Goal: Task Accomplishment & Management: Manage account settings

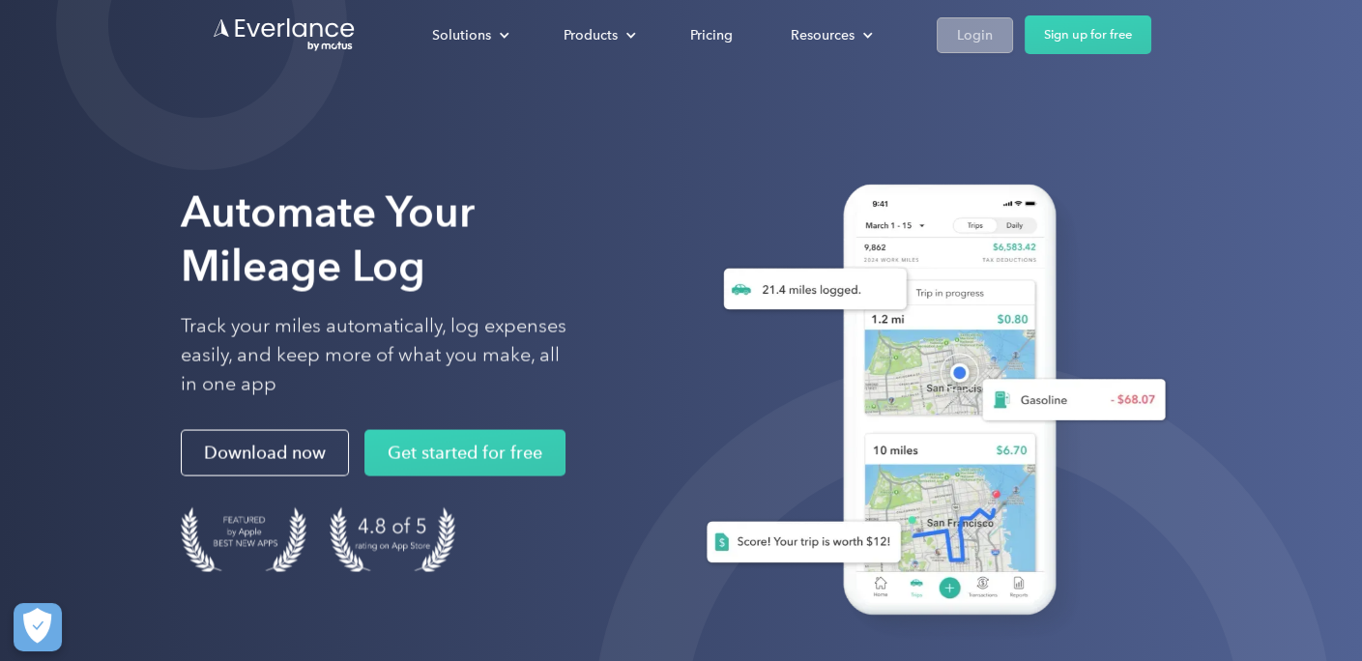
click at [980, 23] on div "Login" at bounding box center [975, 35] width 36 height 24
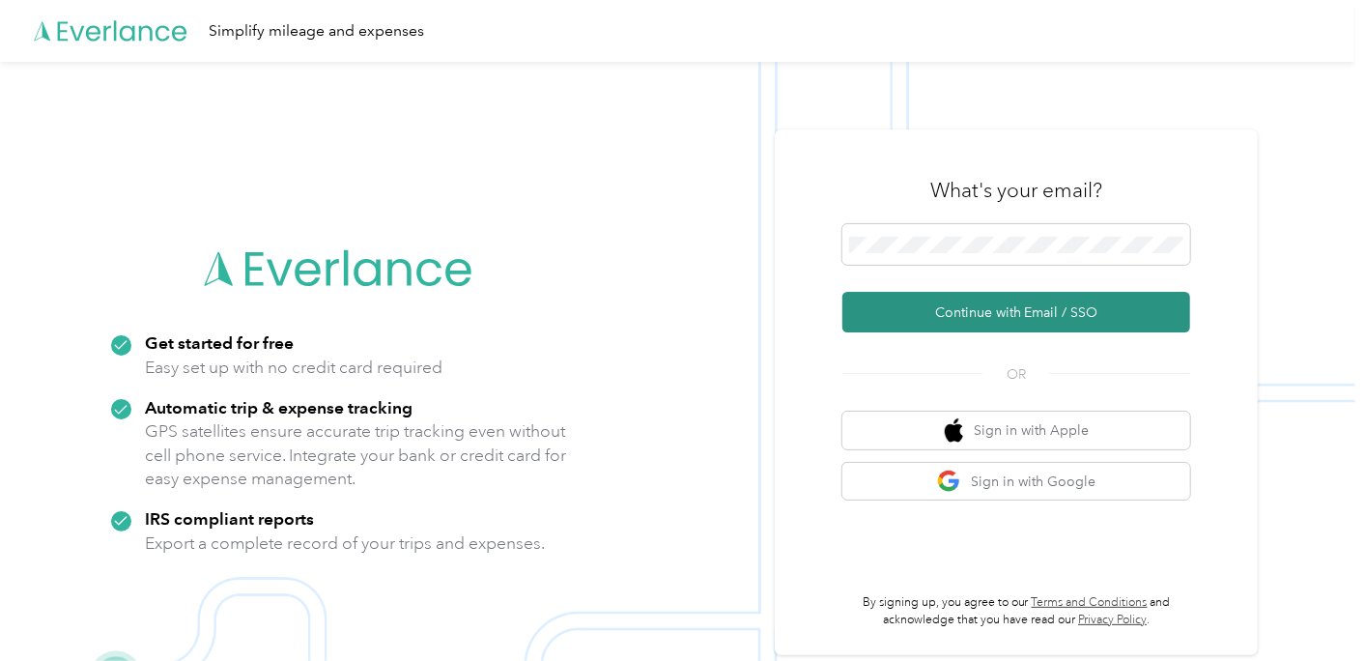
click at [988, 315] on button "Continue with Email / SSO" at bounding box center [1017, 312] width 348 height 41
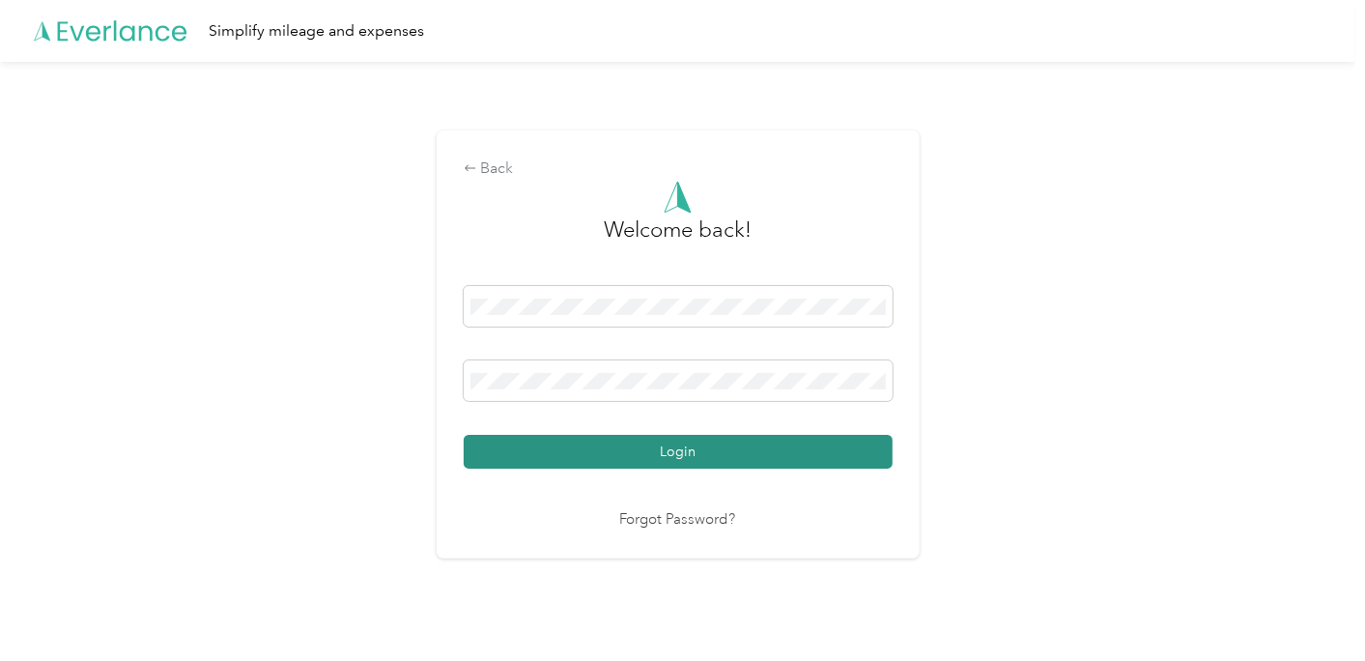
click at [669, 451] on button "Login" at bounding box center [678, 452] width 429 height 34
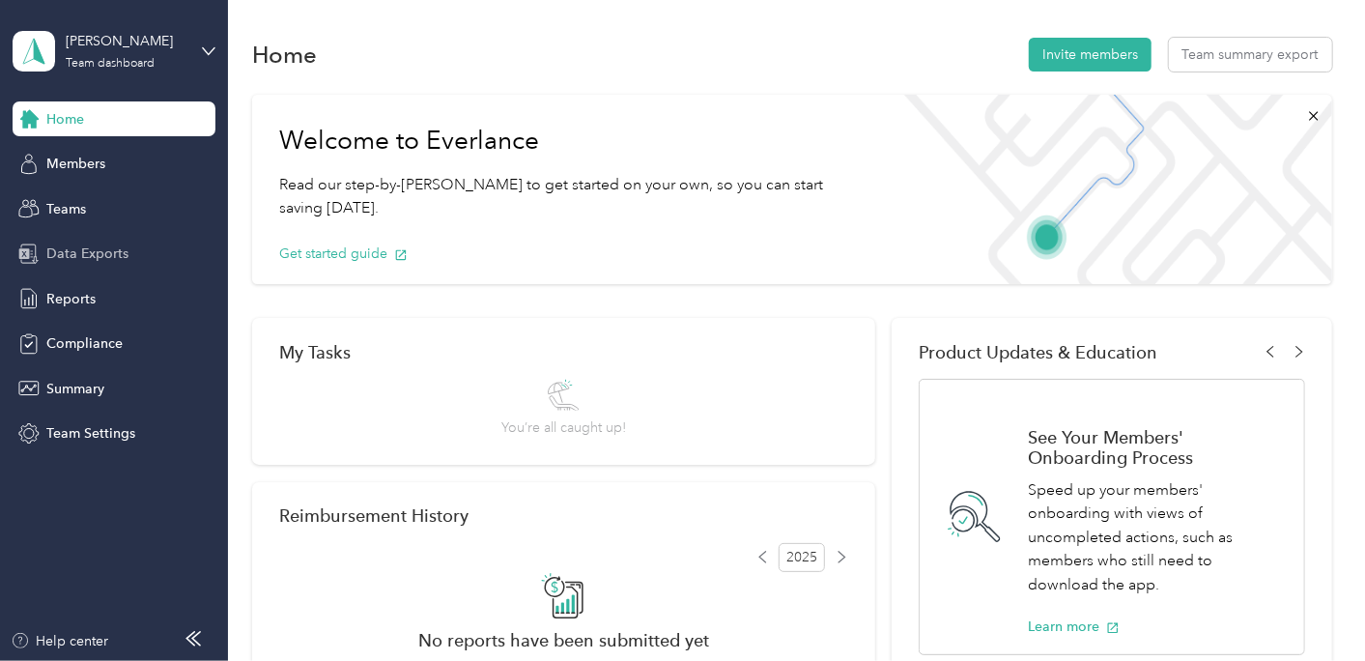
click at [83, 239] on div "Data Exports" at bounding box center [114, 254] width 203 height 35
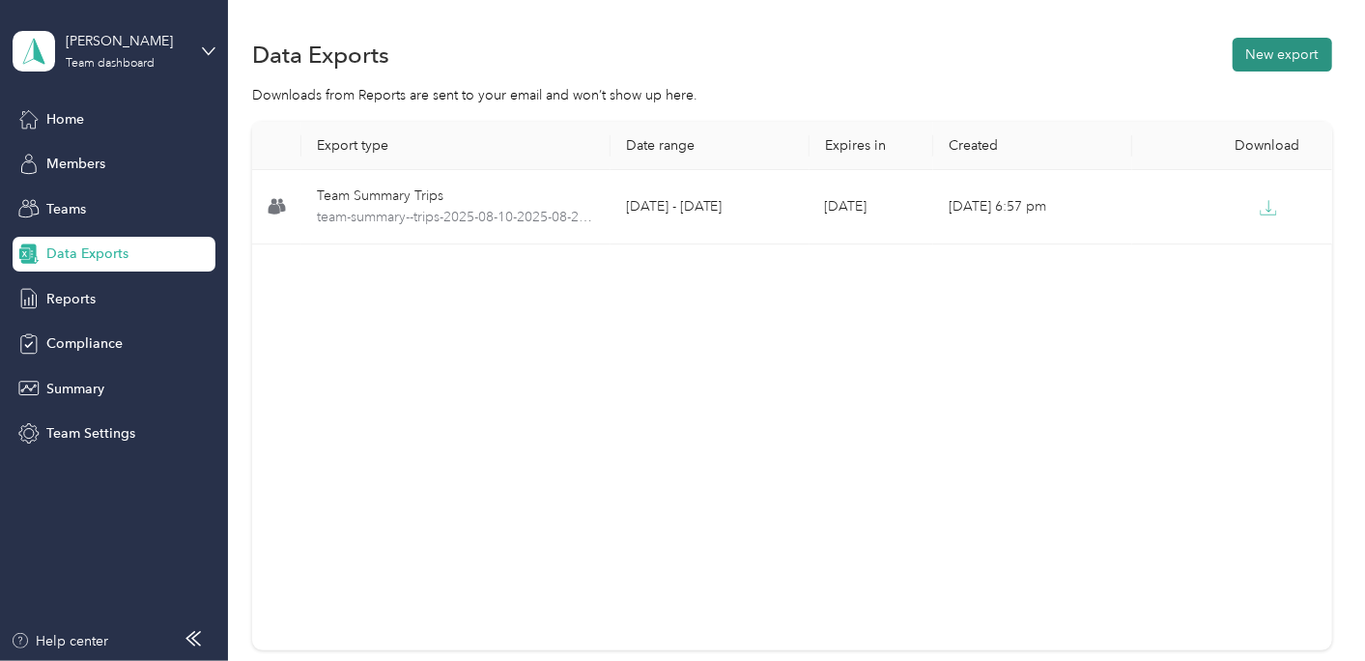
click at [1261, 44] on button "New export" at bounding box center [1283, 55] width 100 height 34
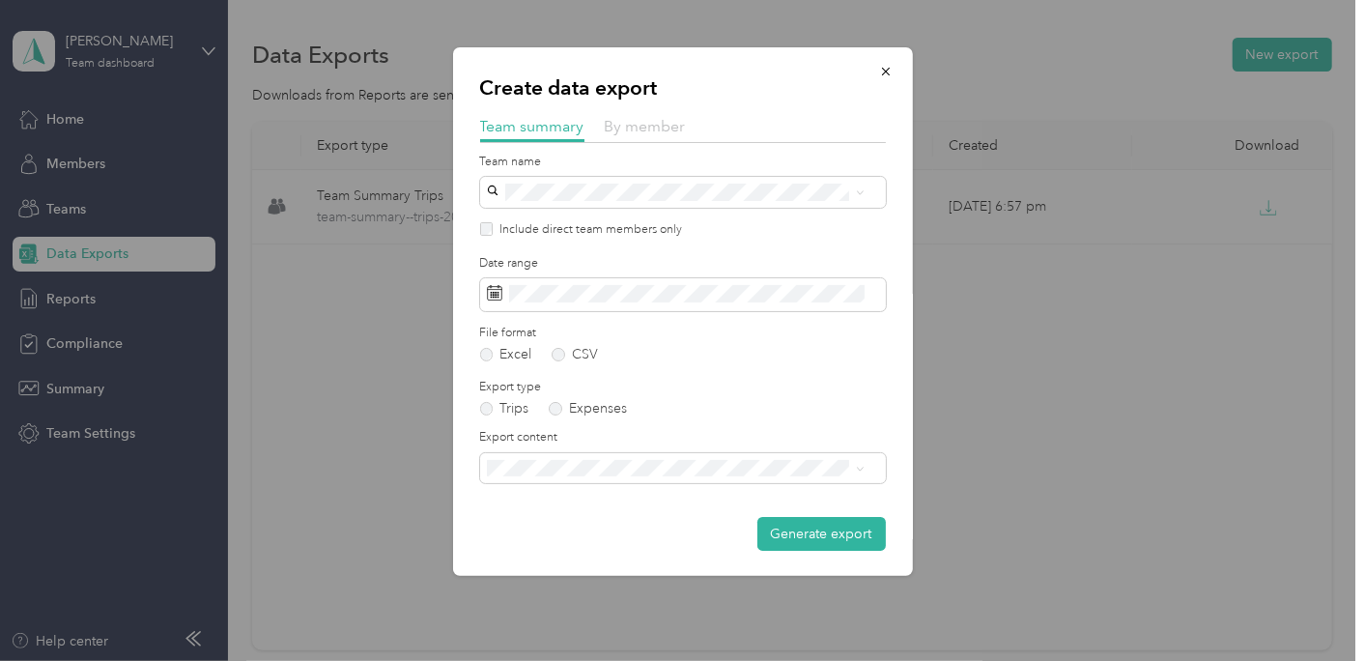
click at [651, 126] on span "By member" at bounding box center [645, 126] width 81 height 18
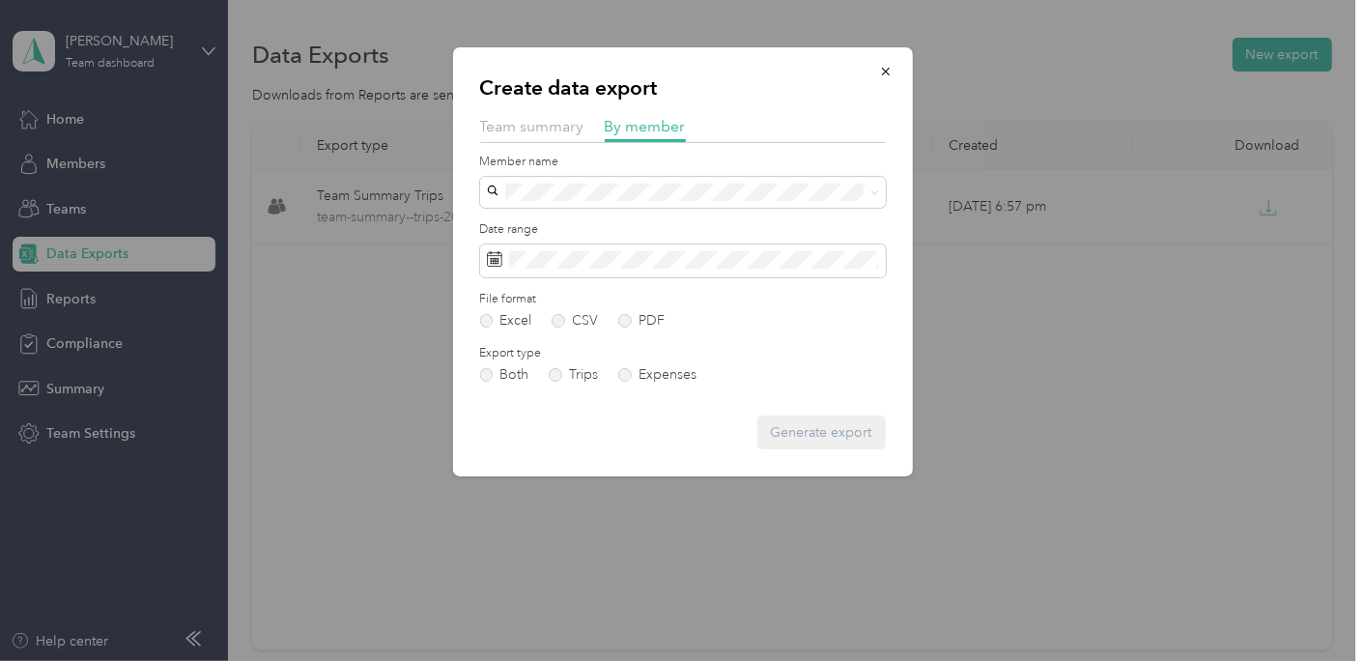
click at [542, 320] on span "[PERSON_NAME] File" at bounding box center [560, 316] width 132 height 16
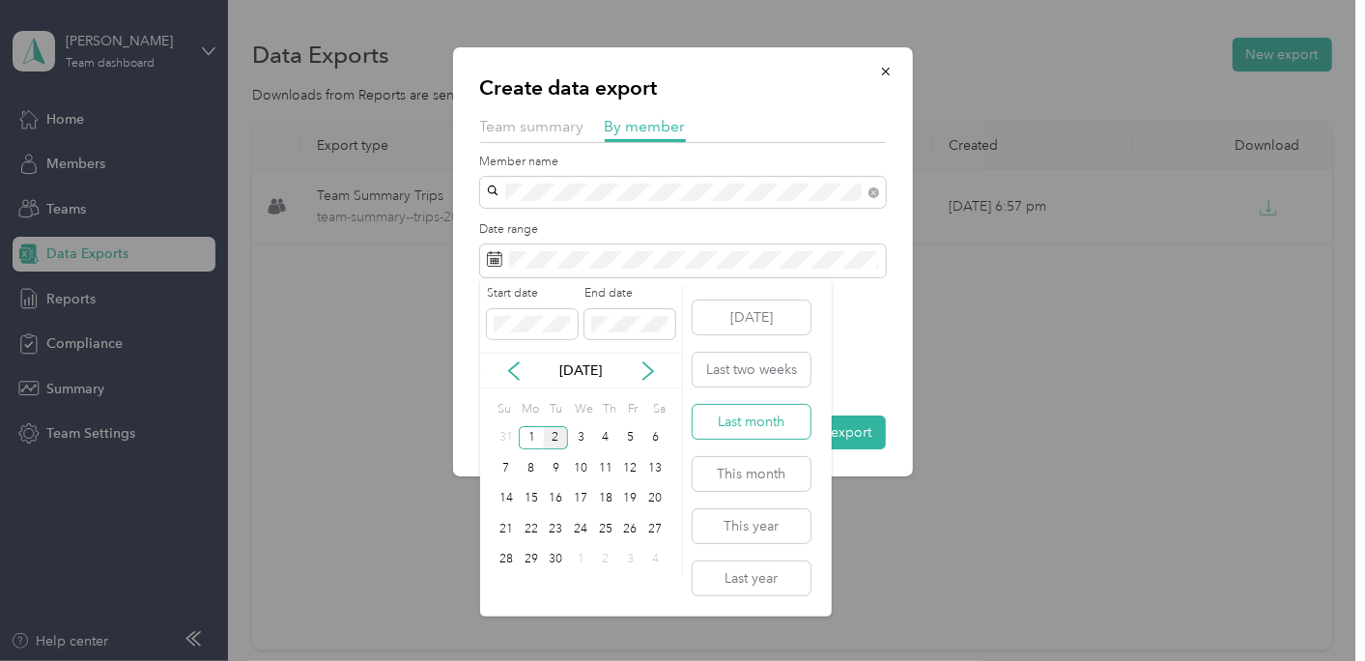
click at [741, 423] on button "Last month" at bounding box center [752, 422] width 118 height 34
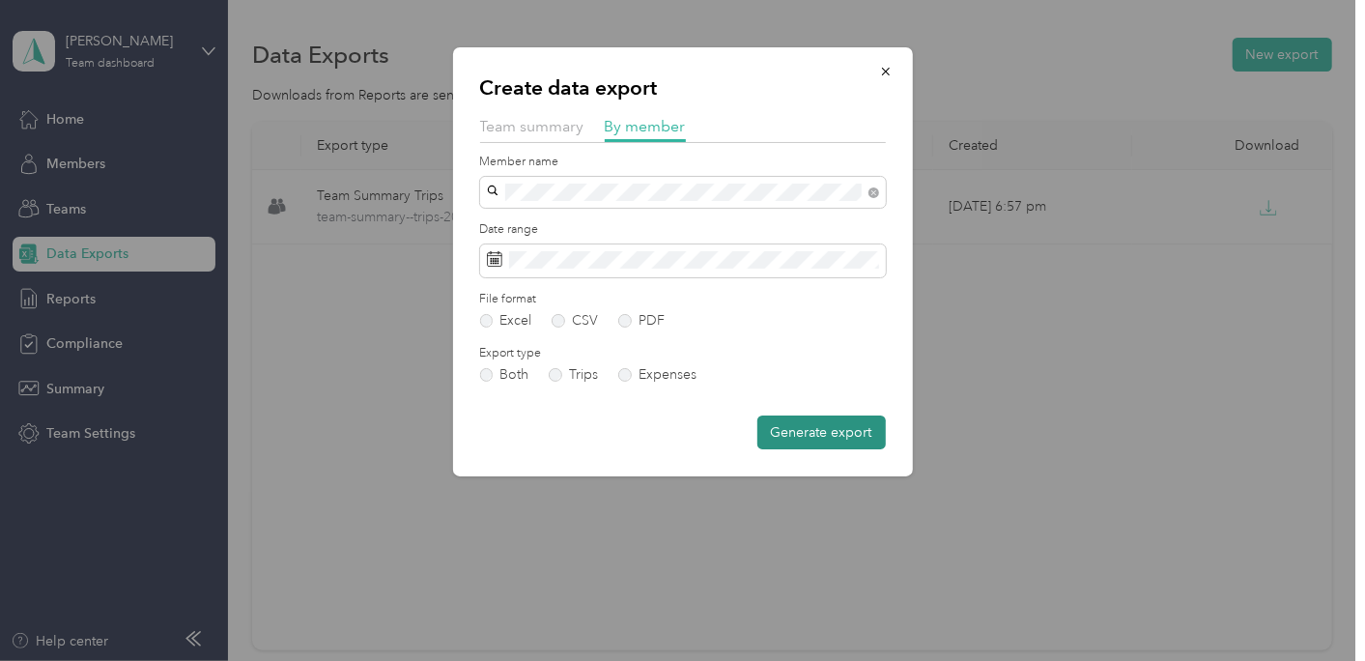
click at [790, 428] on button "Generate export" at bounding box center [822, 433] width 129 height 34
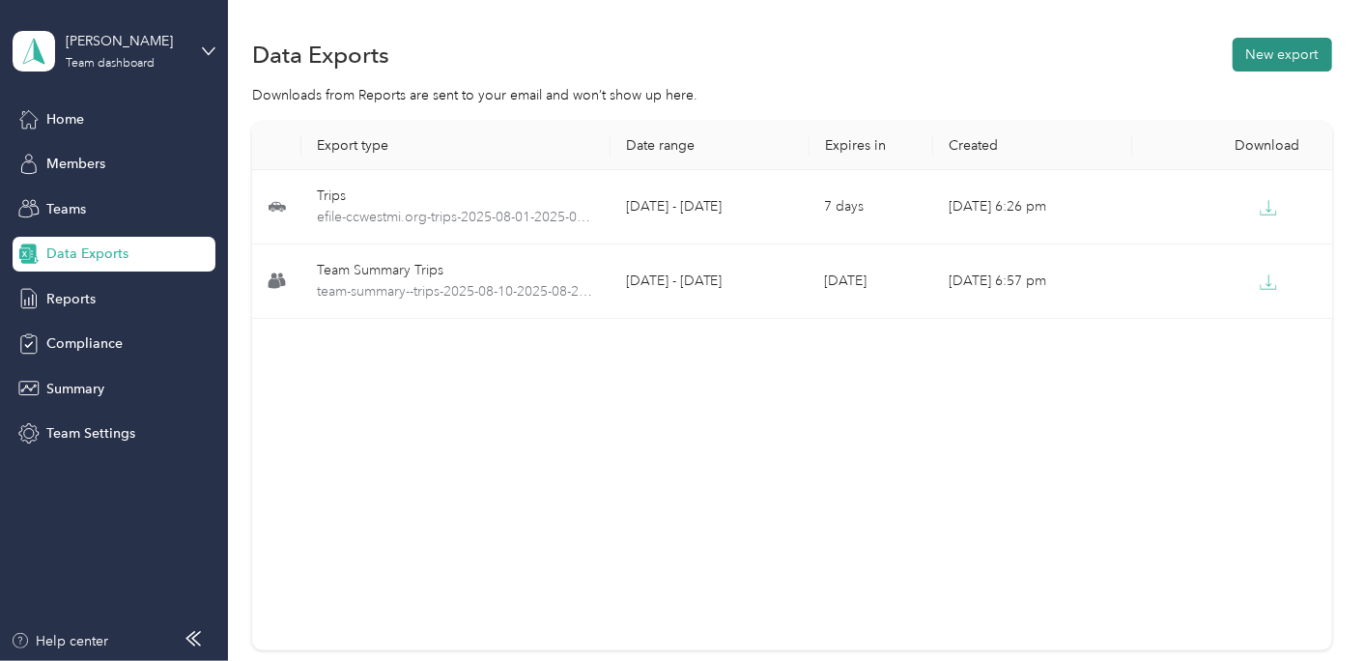
click at [1265, 67] on button "New export" at bounding box center [1283, 55] width 100 height 34
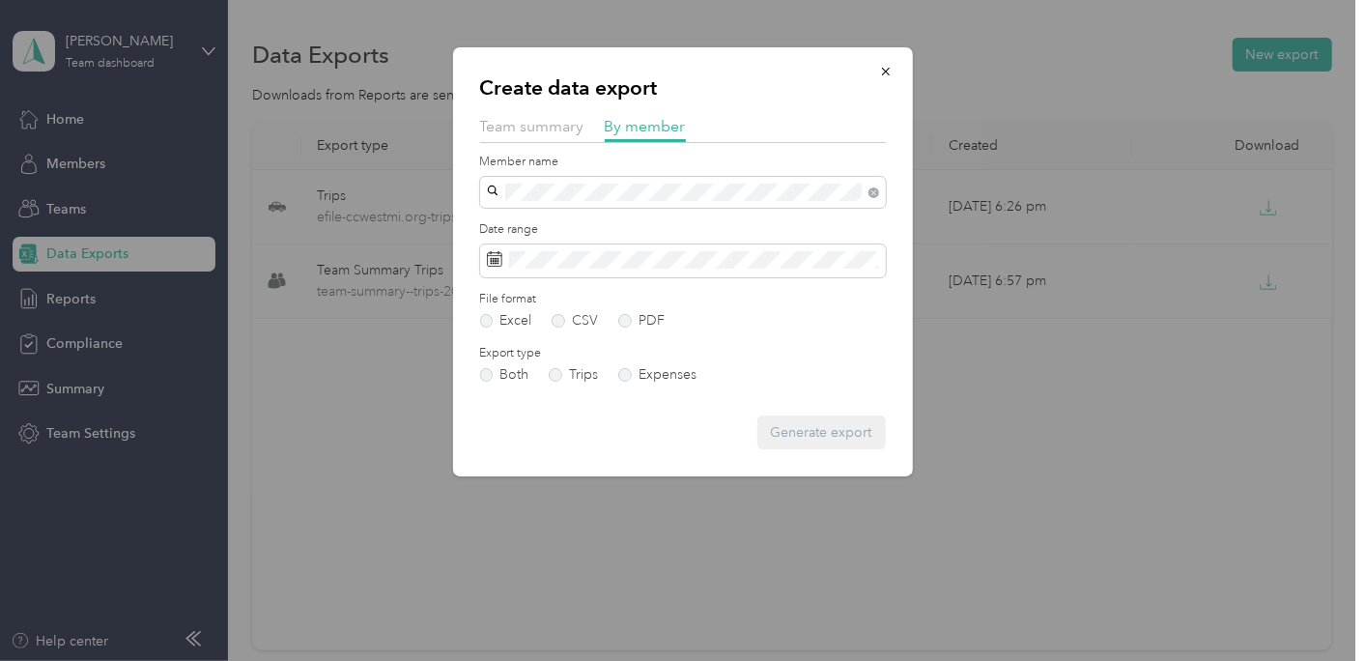
click at [655, 225] on li "[PERSON_NAME]" at bounding box center [683, 224] width 406 height 34
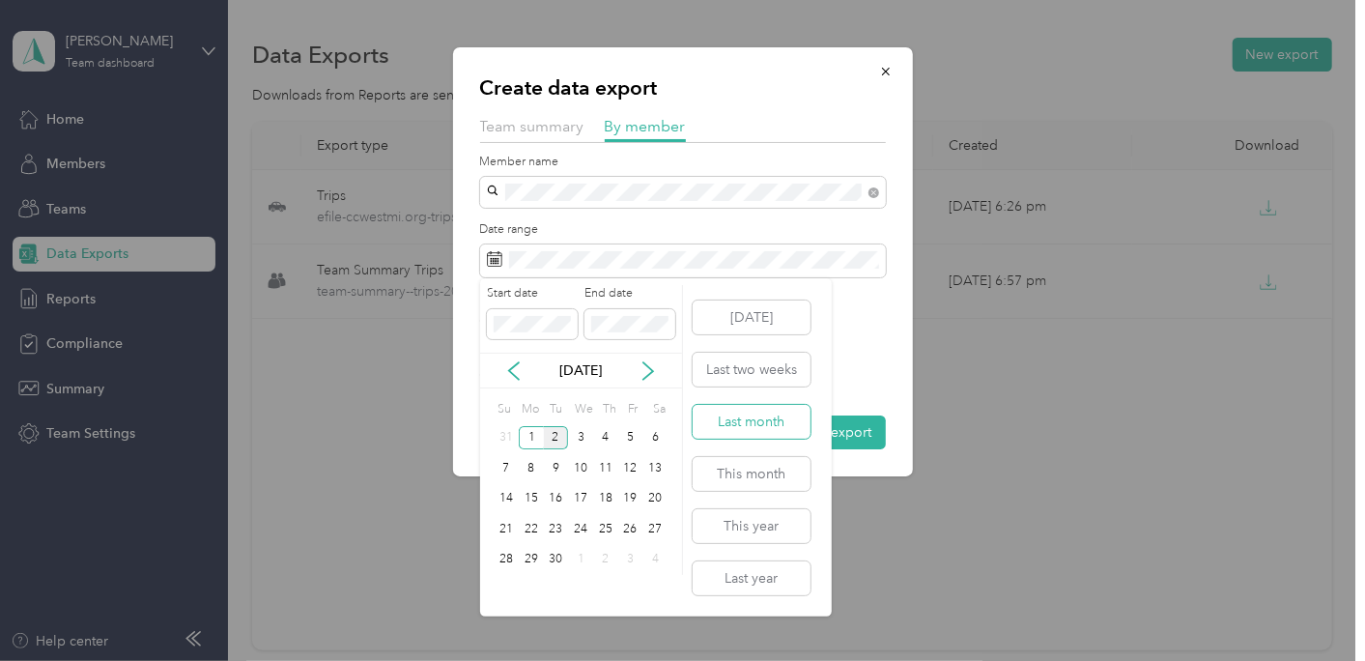
click at [742, 419] on button "Last month" at bounding box center [752, 422] width 118 height 34
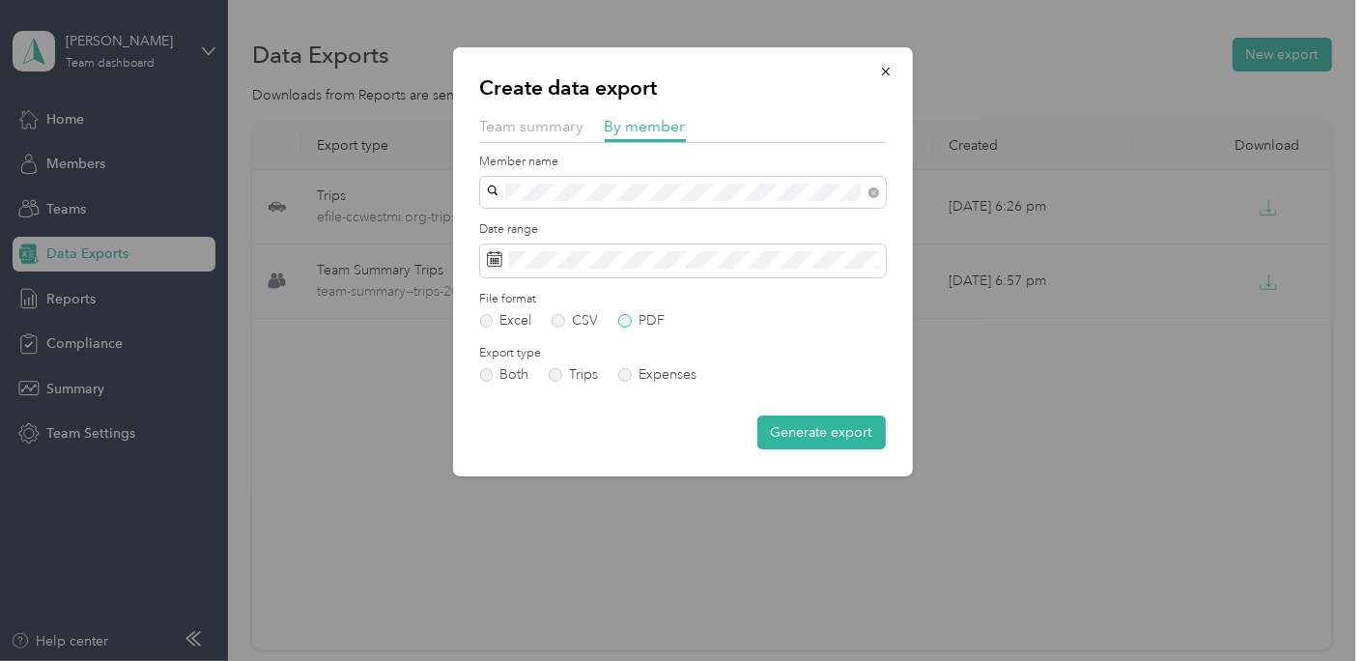
click at [639, 322] on label "PDF" at bounding box center [641, 321] width 46 height 14
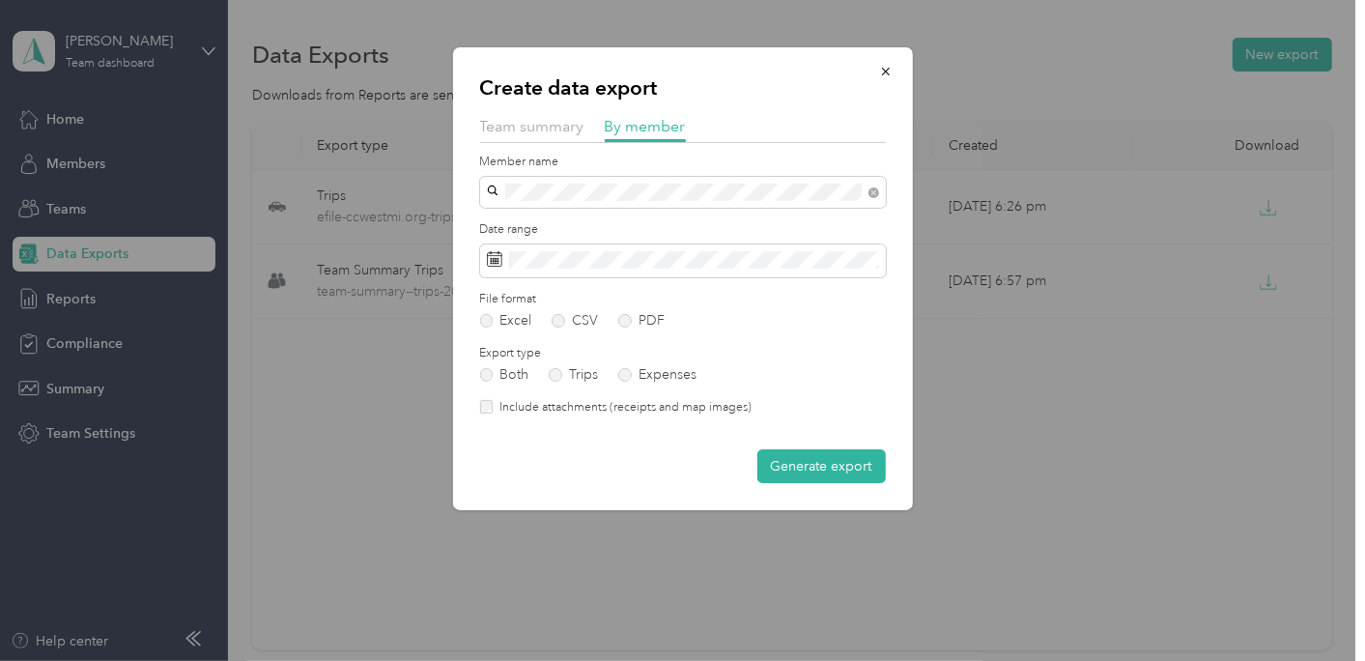
click at [558, 407] on label "Include attachments (receipts and map images)" at bounding box center [622, 407] width 259 height 17
click at [788, 465] on button "Generate export" at bounding box center [822, 466] width 129 height 34
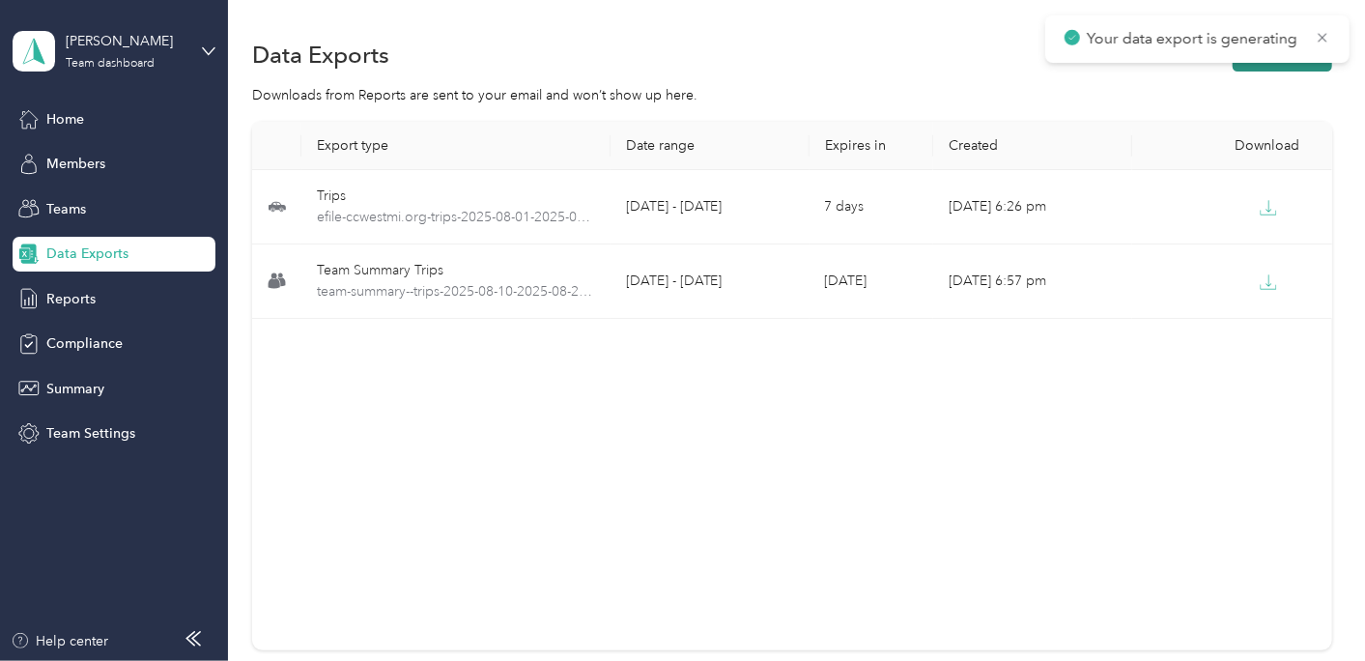
click at [1256, 64] on button "New export" at bounding box center [1283, 55] width 100 height 34
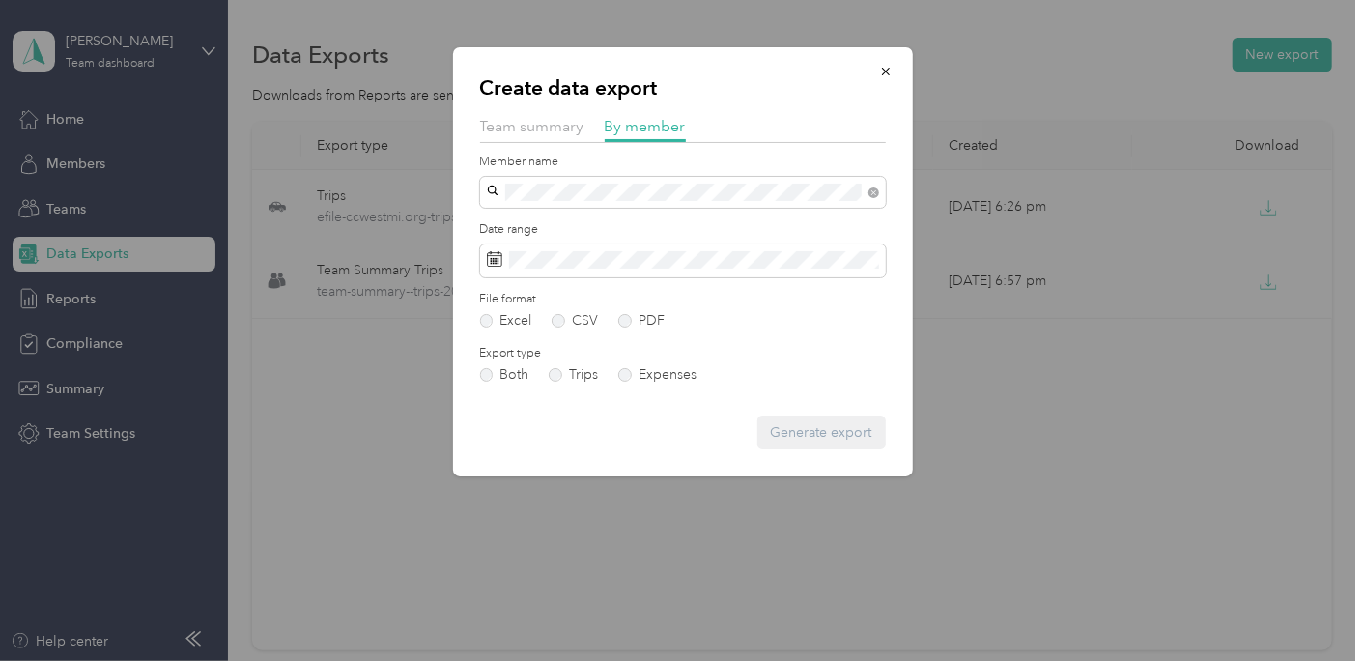
click at [661, 225] on li "[PERSON_NAME] File" at bounding box center [683, 226] width 406 height 34
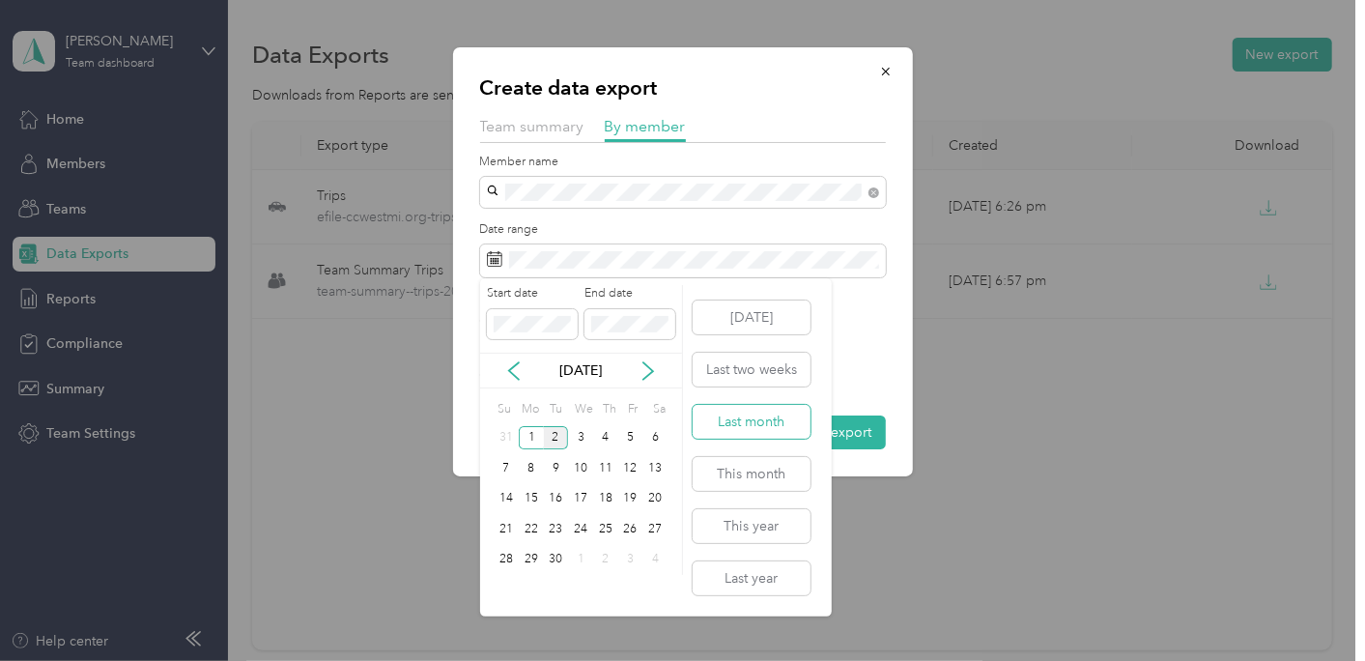
click at [733, 418] on button "Last month" at bounding box center [752, 422] width 118 height 34
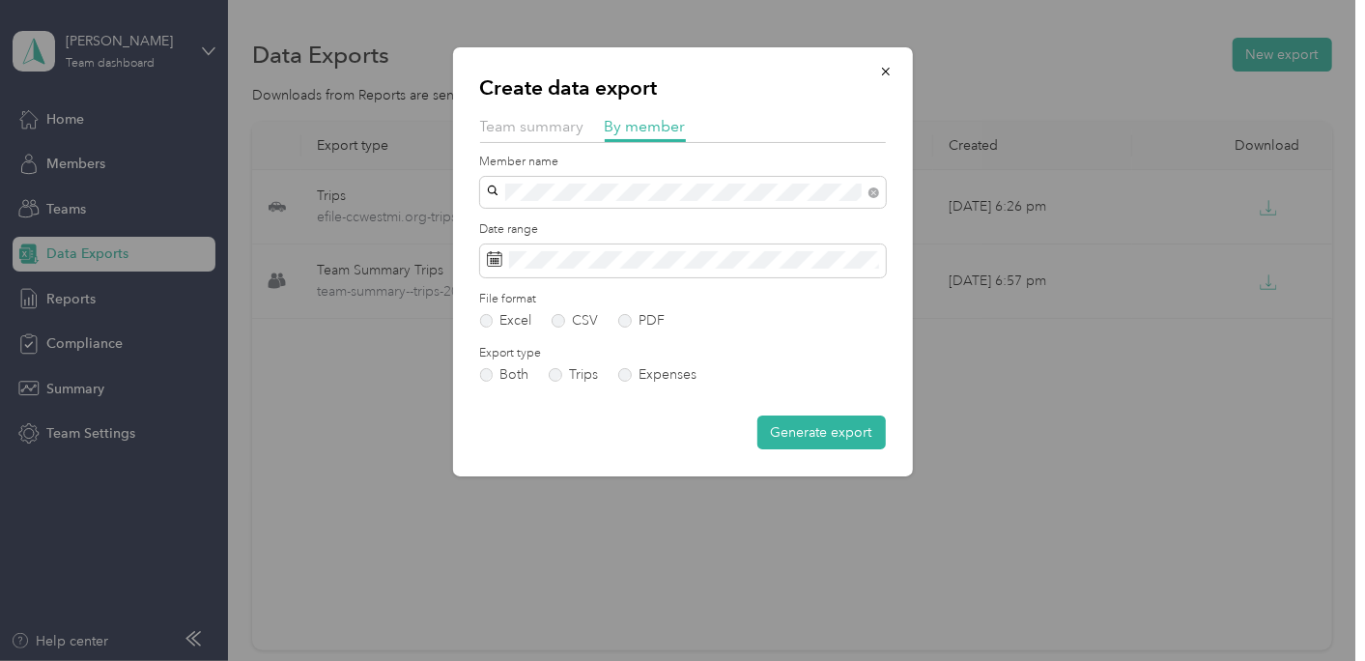
click at [648, 310] on div "File format Excel CSV PDF" at bounding box center [683, 310] width 406 height 38
click at [648, 316] on label "PDF" at bounding box center [641, 321] width 46 height 14
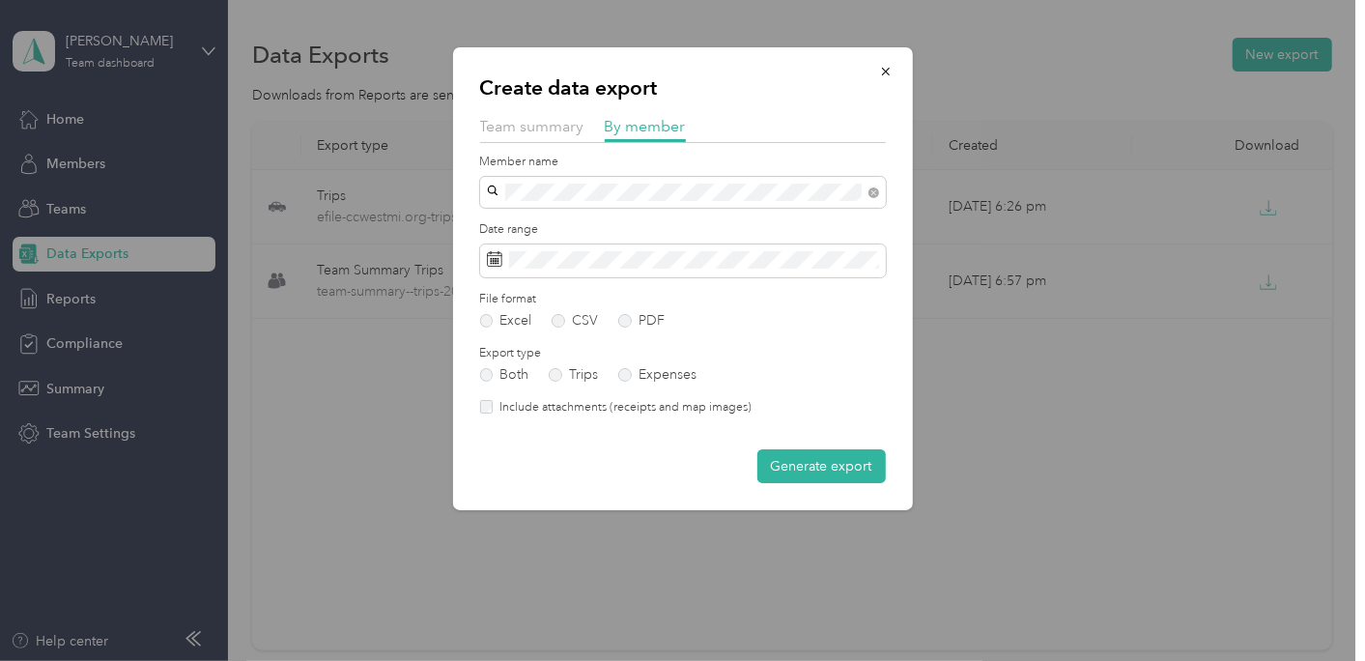
click at [560, 399] on label "Include attachments (receipts and map images)" at bounding box center [622, 407] width 259 height 17
click at [790, 468] on button "Generate export" at bounding box center [822, 466] width 129 height 34
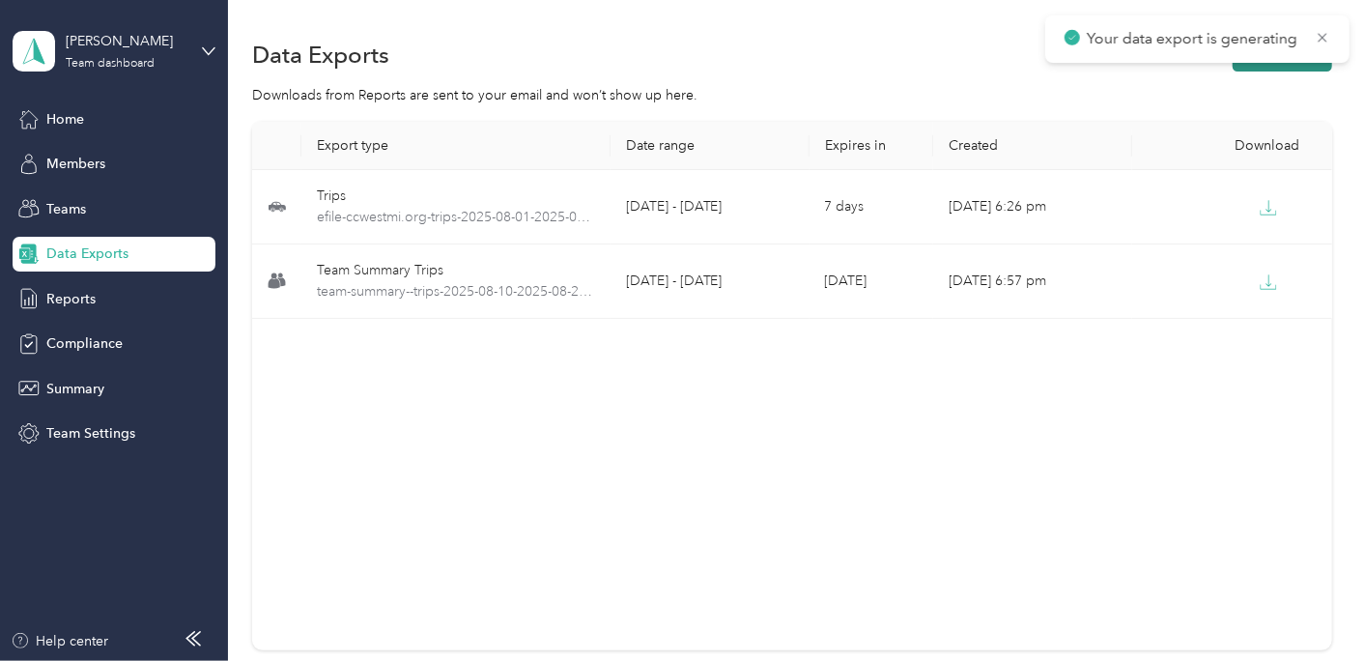
click at [1272, 68] on button "New export" at bounding box center [1283, 55] width 100 height 34
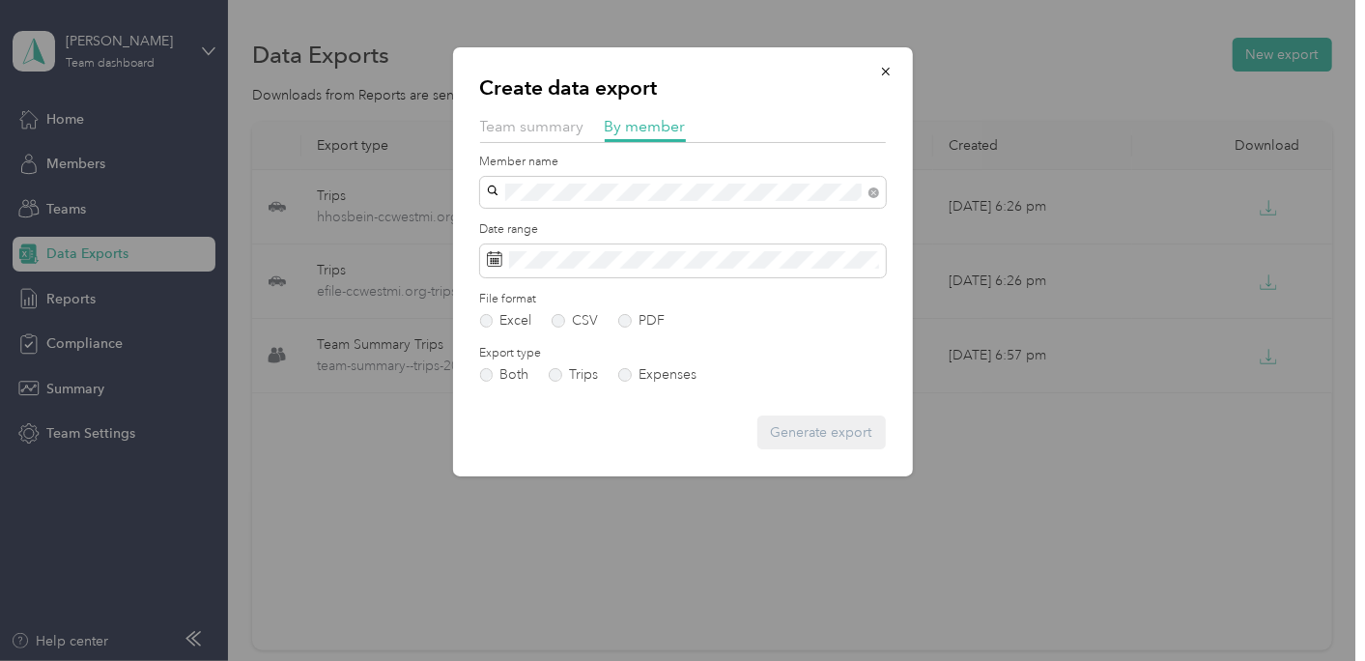
click at [664, 660] on div "Create data export Team summary By member Member name Date range File format Ex…" at bounding box center [678, 661] width 1356 height 0
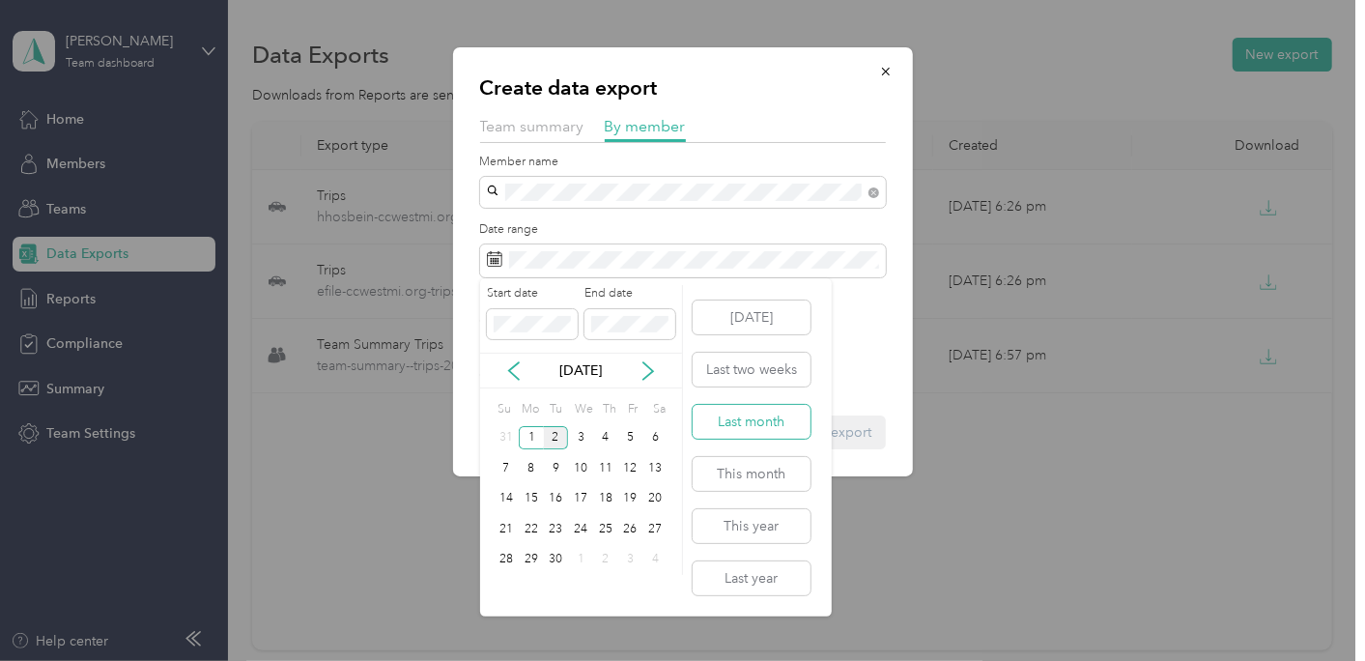
click at [734, 414] on button "Last month" at bounding box center [752, 422] width 118 height 34
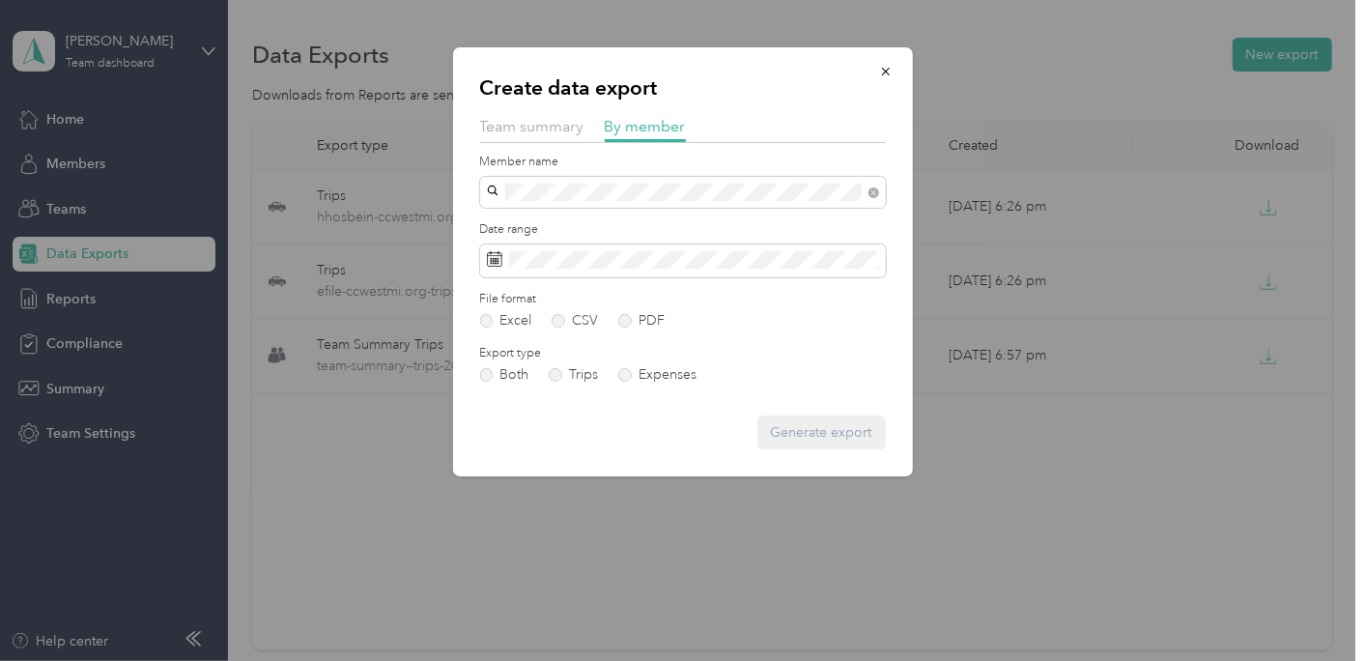
click at [635, 227] on li "[PERSON_NAME]" at bounding box center [683, 222] width 406 height 34
click at [635, 320] on label "PDF" at bounding box center [641, 321] width 46 height 14
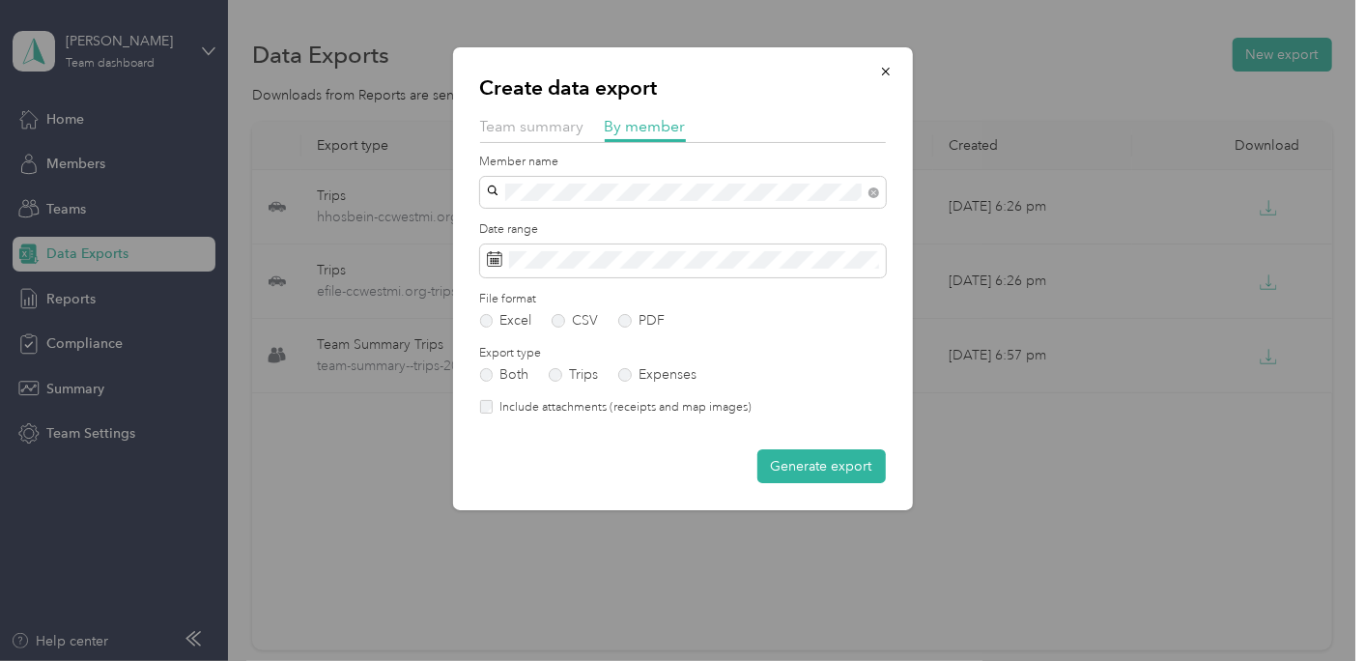
click at [694, 414] on label "Include attachments (receipts and map images)" at bounding box center [622, 407] width 259 height 17
click at [798, 458] on button "Generate export" at bounding box center [822, 466] width 129 height 34
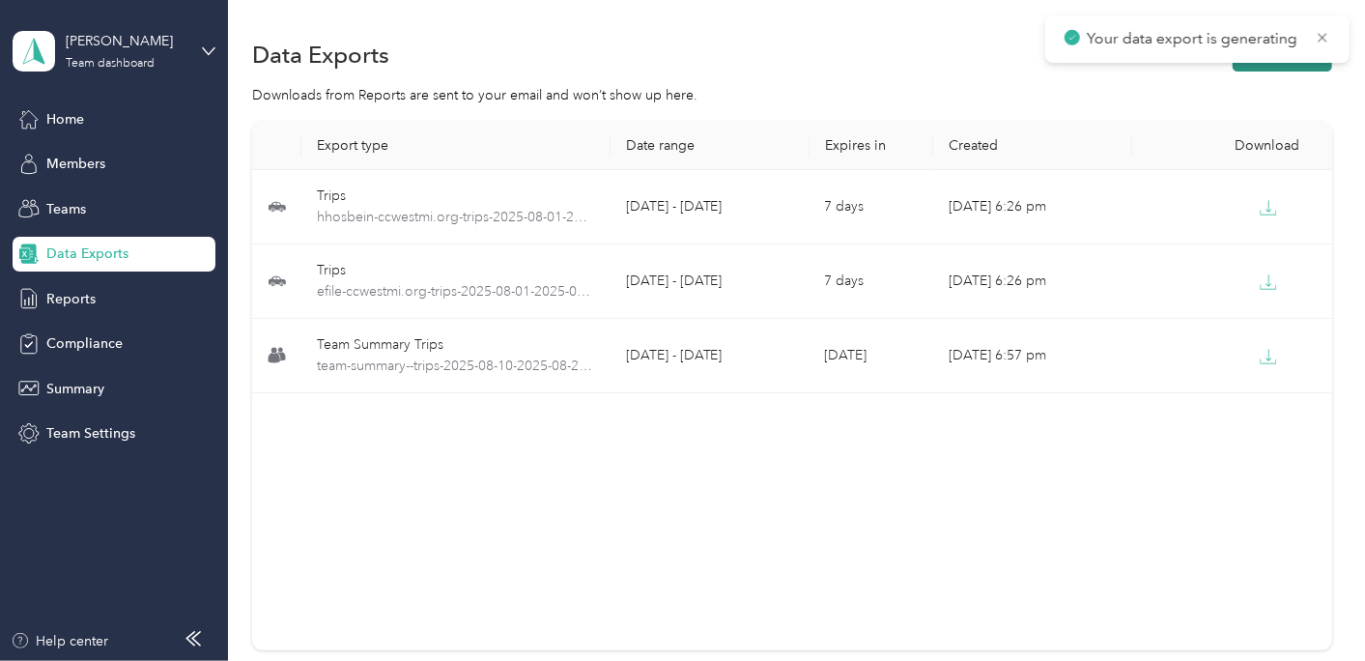
click at [1255, 66] on button "New export" at bounding box center [1283, 55] width 100 height 34
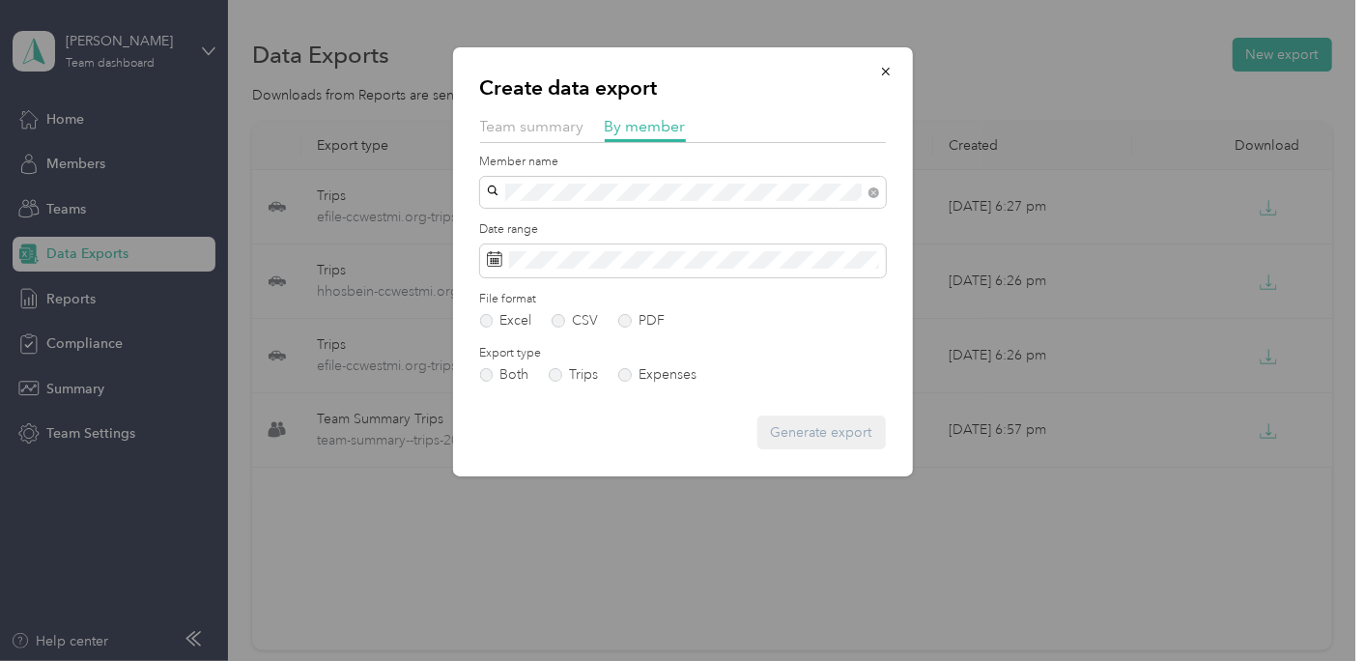
click at [652, 219] on div "[PERSON_NAME]" at bounding box center [683, 225] width 379 height 20
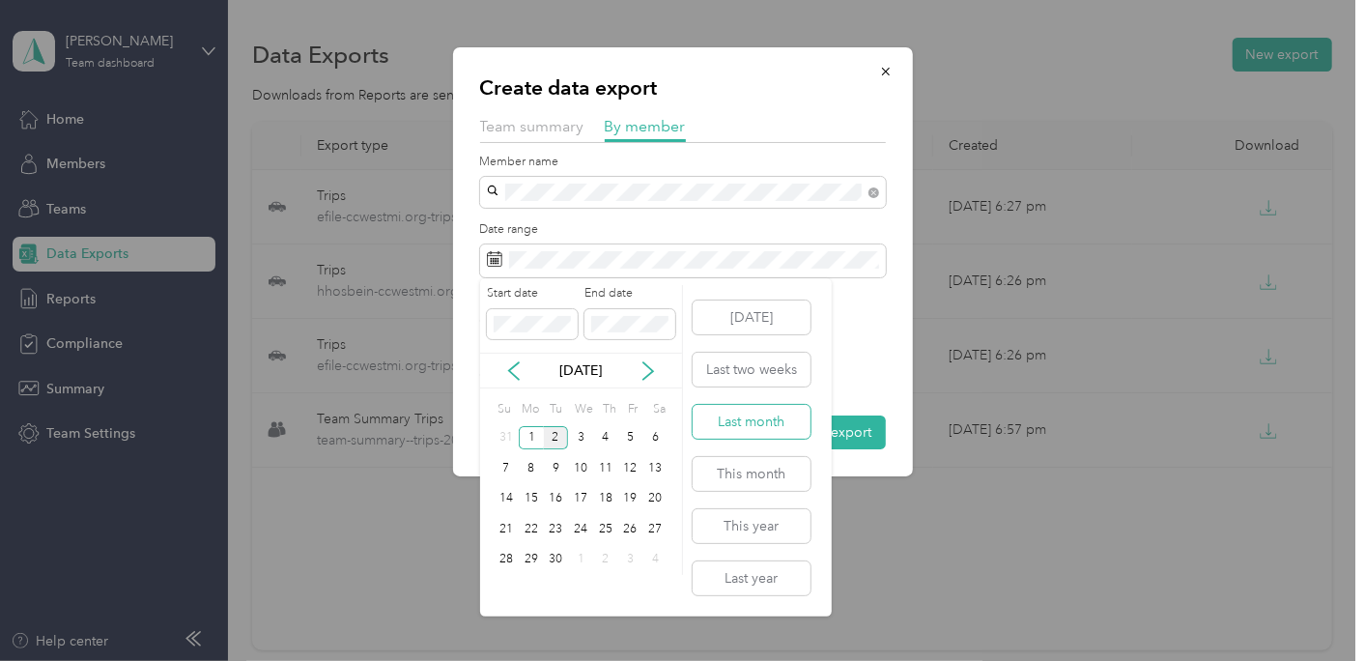
click at [735, 426] on button "Last month" at bounding box center [752, 422] width 118 height 34
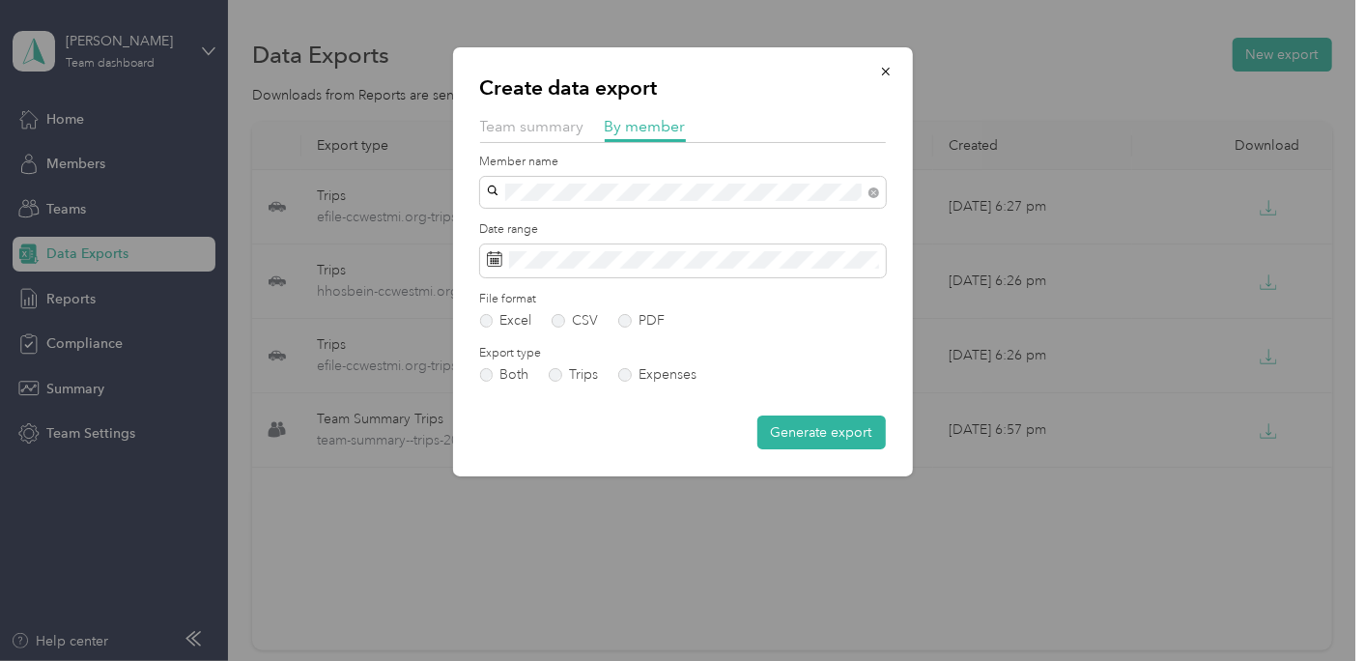
click at [634, 311] on div "File format Excel CSV PDF" at bounding box center [683, 310] width 406 height 38
click at [634, 315] on label "PDF" at bounding box center [641, 321] width 46 height 14
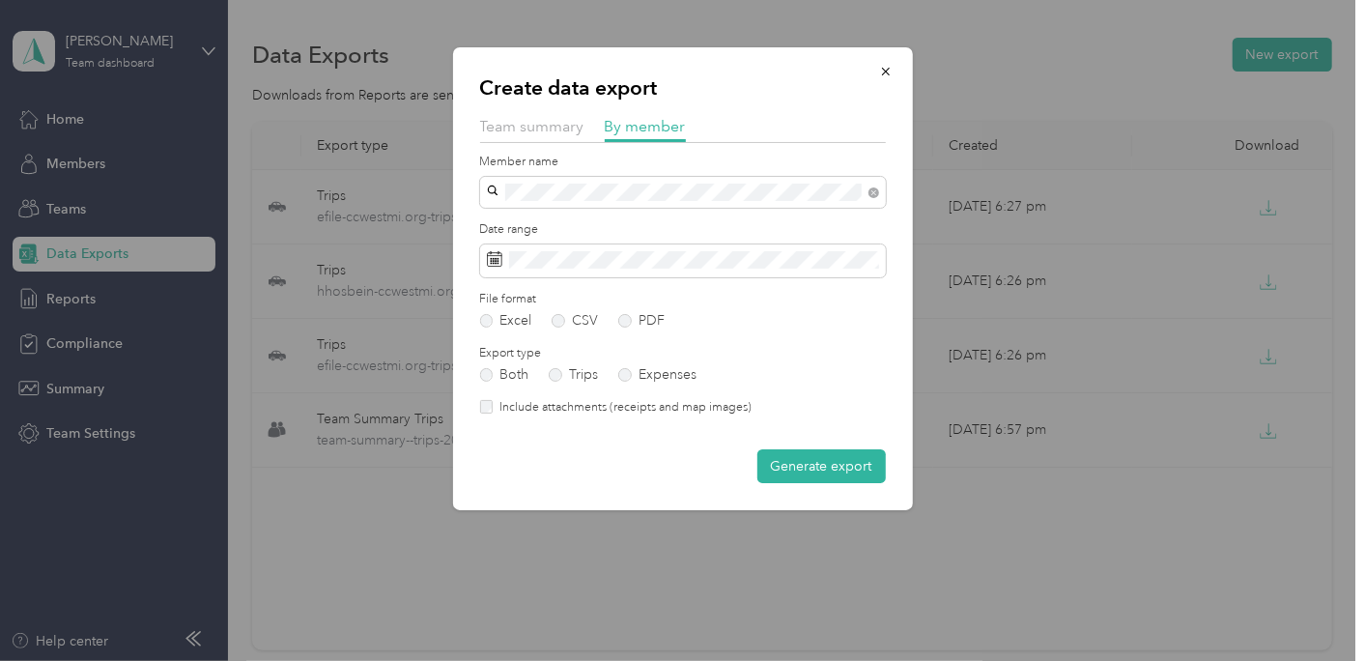
click at [712, 411] on label "Include attachments (receipts and map images)" at bounding box center [622, 407] width 259 height 17
click at [803, 469] on button "Generate export" at bounding box center [822, 466] width 129 height 34
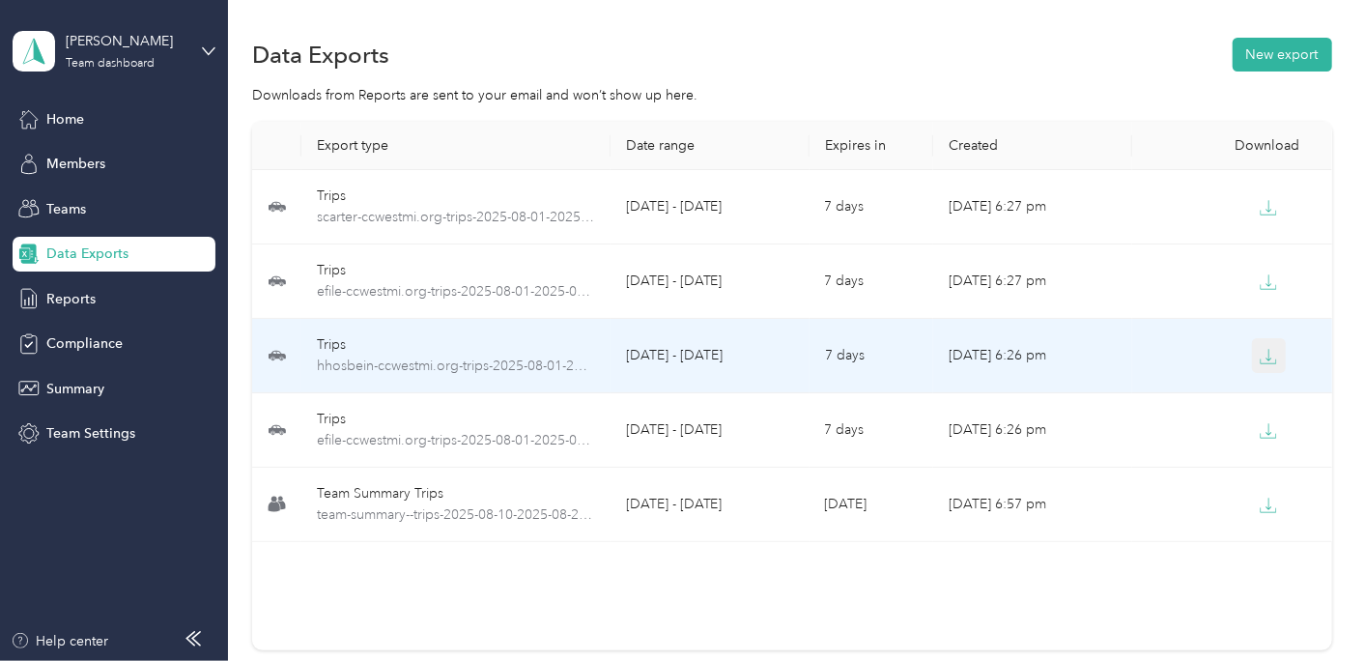
click at [1270, 345] on button "button" at bounding box center [1269, 355] width 35 height 35
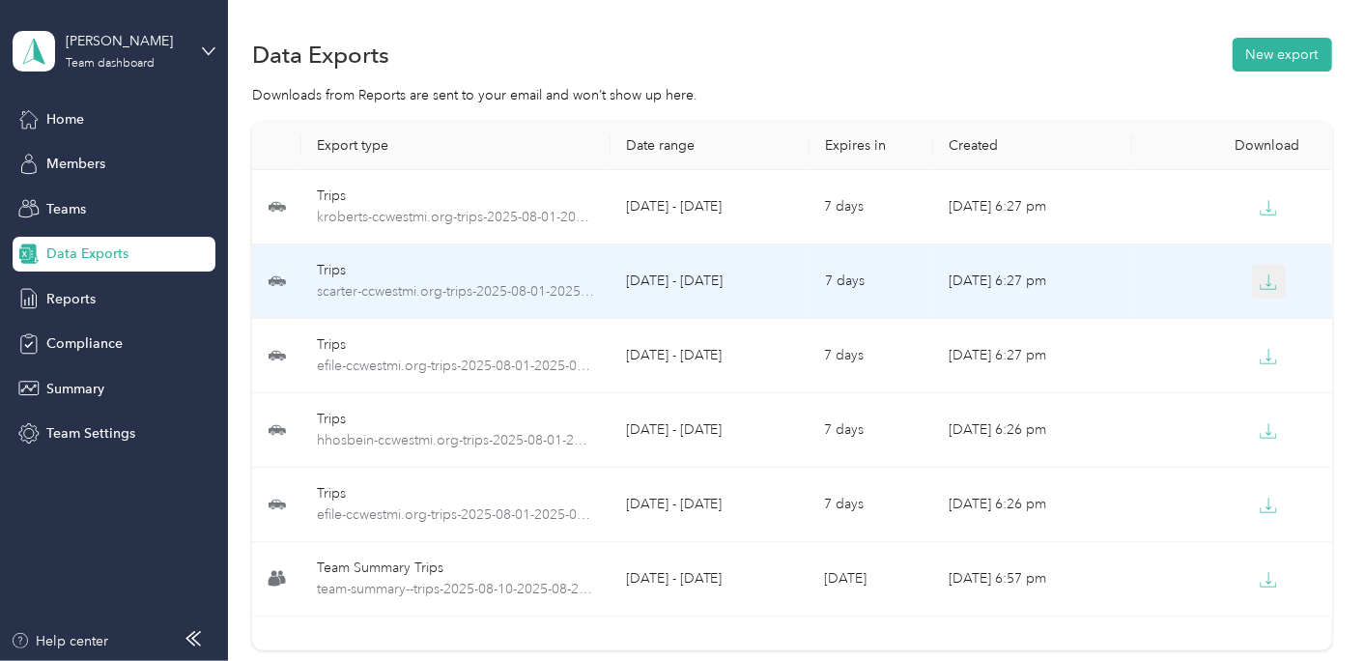
click at [1260, 285] on icon "button" at bounding box center [1268, 281] width 17 height 17
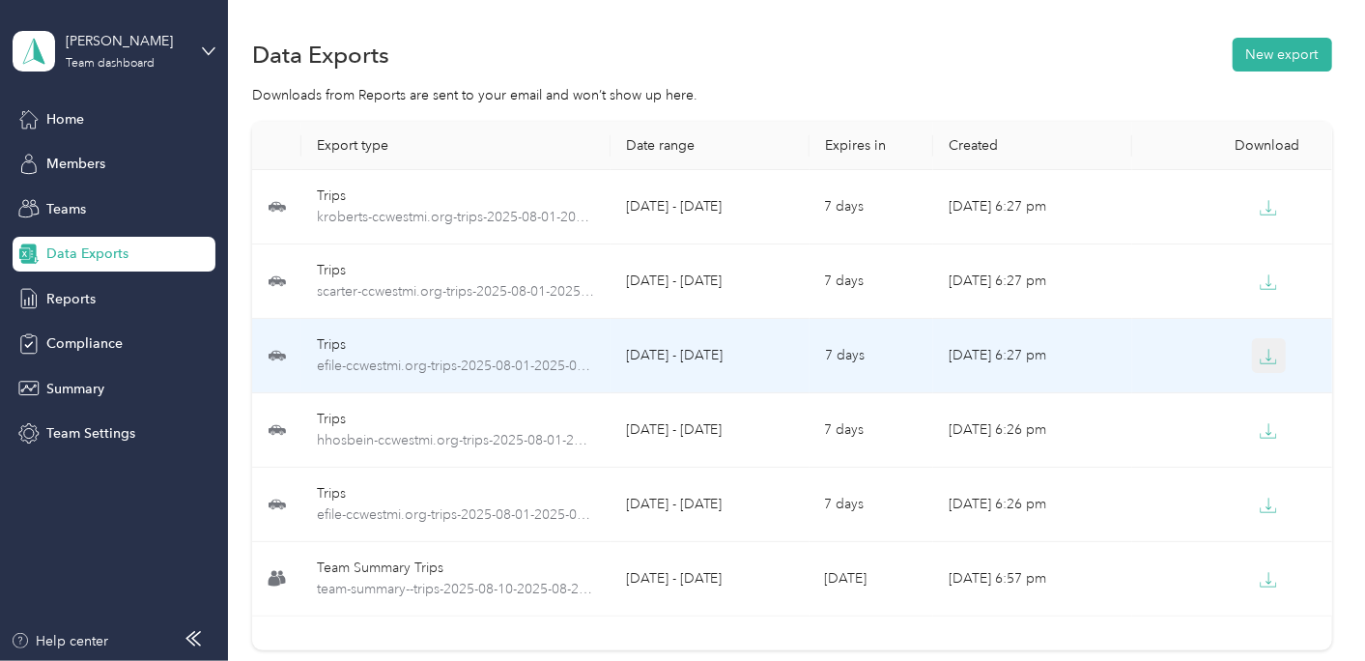
click at [1267, 359] on icon "button" at bounding box center [1270, 355] width 6 height 12
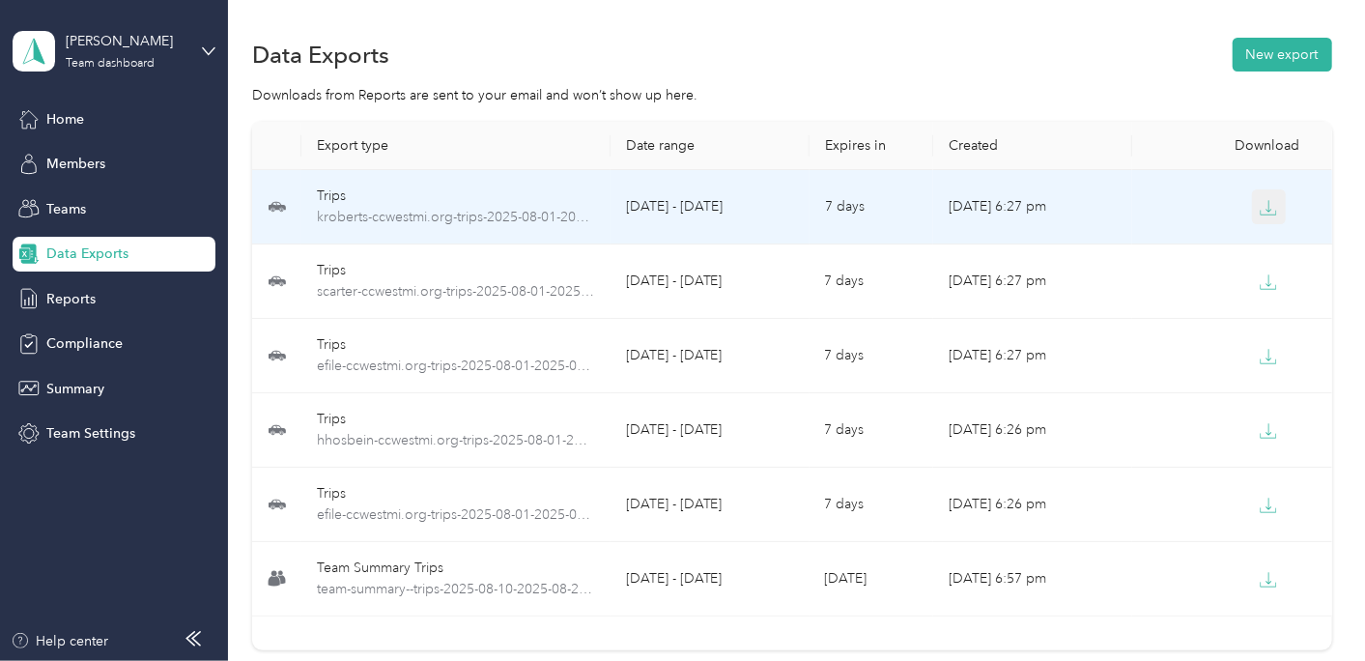
click at [1254, 208] on button "button" at bounding box center [1269, 206] width 35 height 35
